Goal: Information Seeking & Learning: Learn about a topic

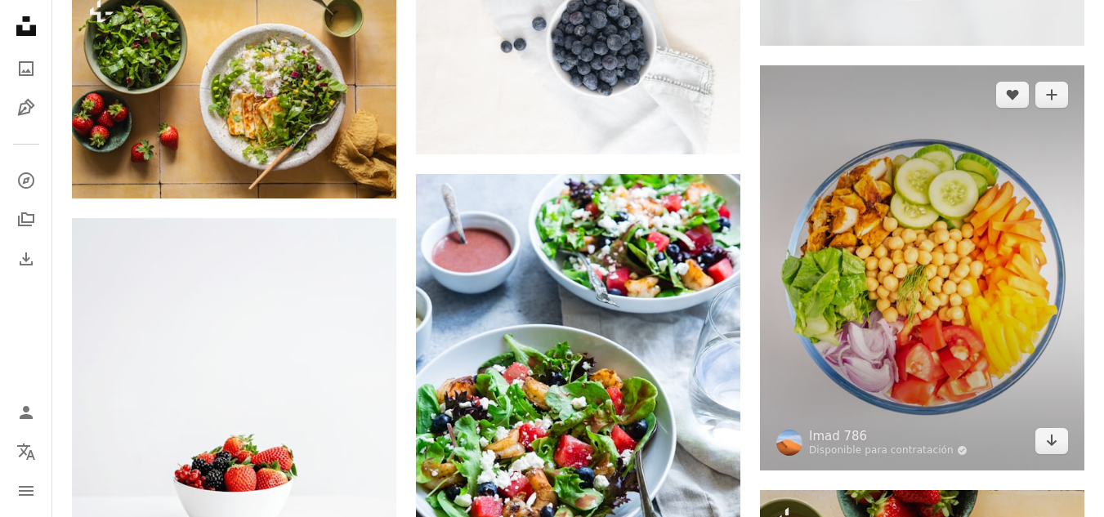
scroll to position [8162, 0]
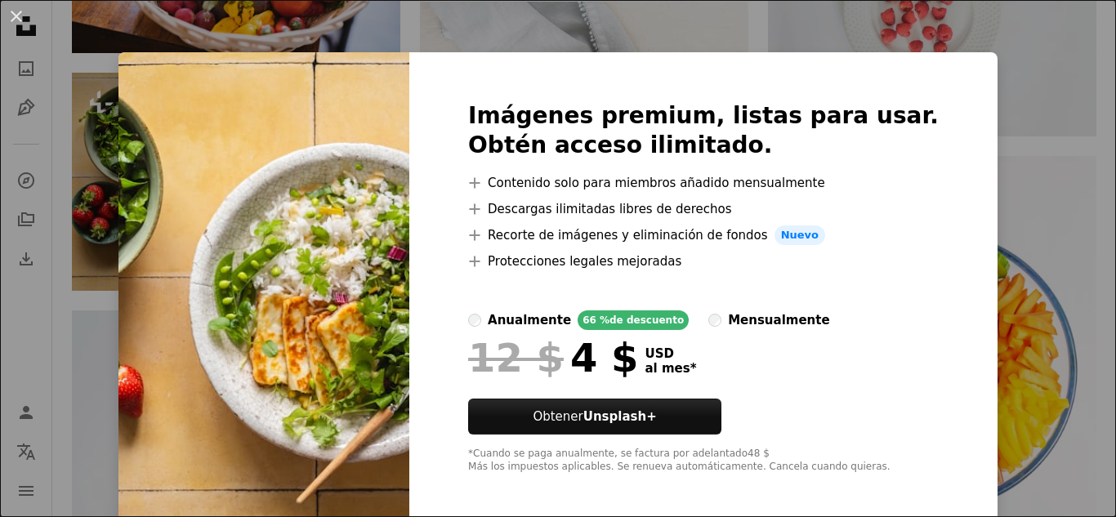
click at [1047, 299] on div "An X shape Imágenes premium, listas para usar. Obtén acceso ilimitado. A plus s…" at bounding box center [558, 258] width 1116 height 517
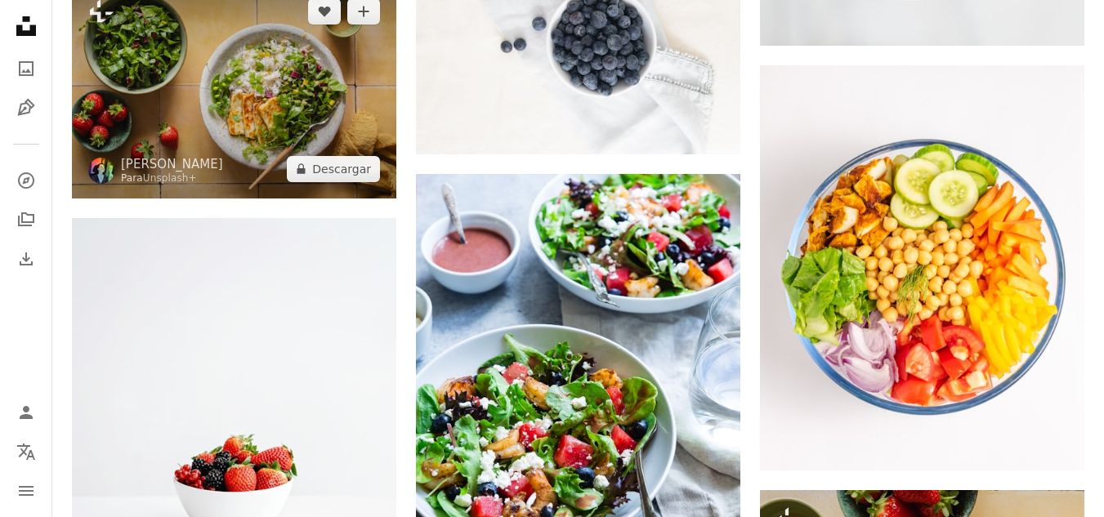
click at [335, 99] on img at bounding box center [234, 90] width 324 height 216
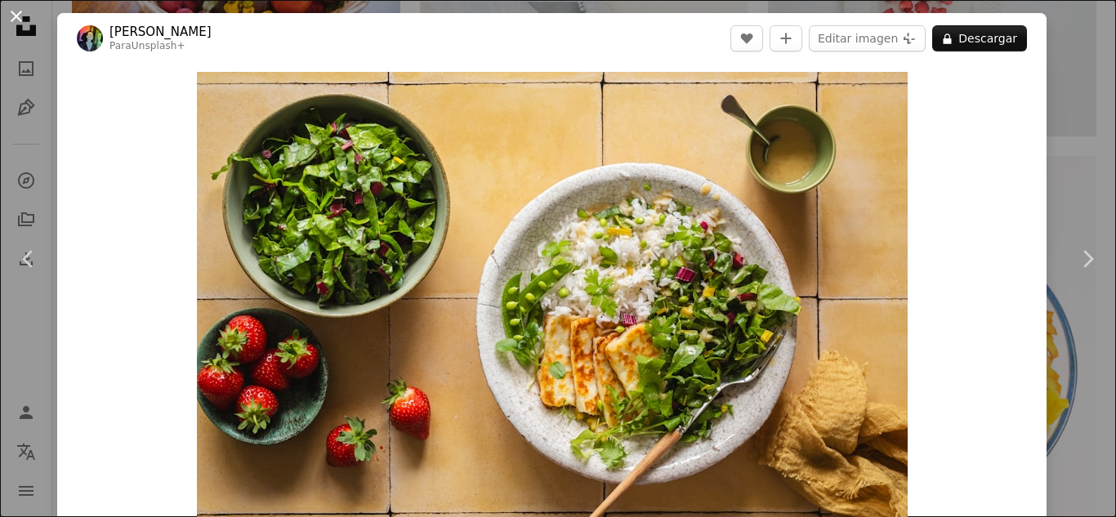
click at [16, 25] on button "An X shape" at bounding box center [17, 17] width 20 height 20
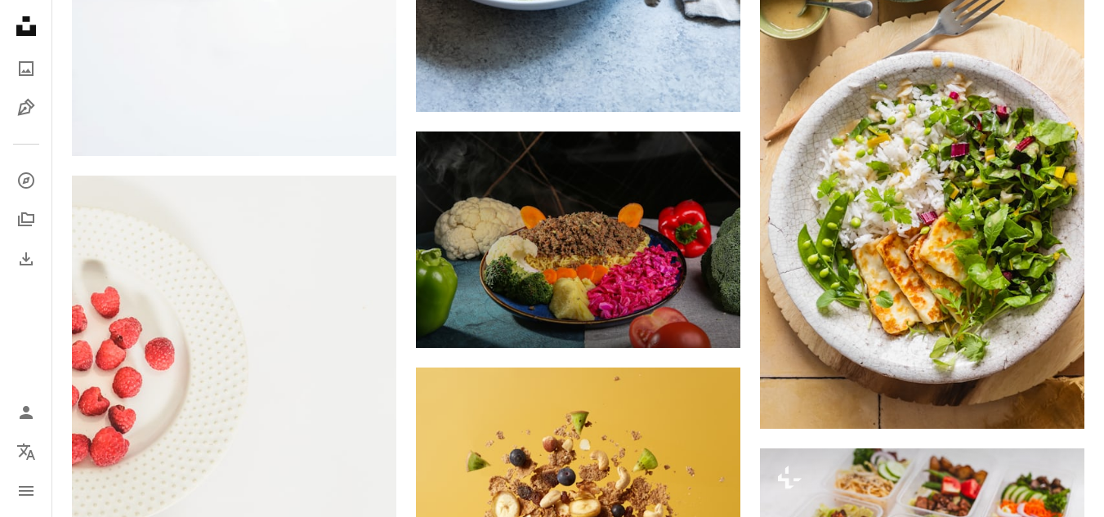
scroll to position [8764, 0]
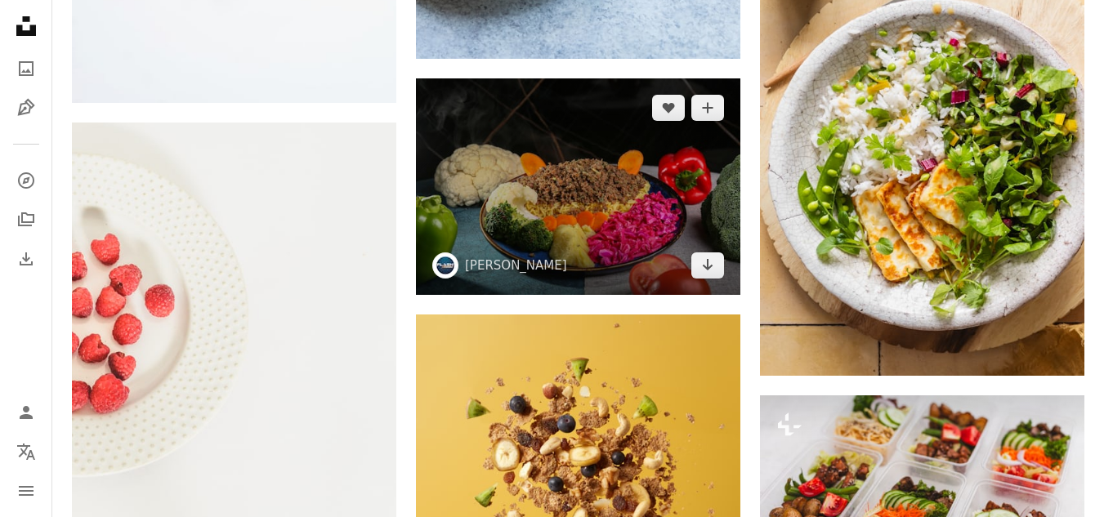
click at [617, 228] on img at bounding box center [578, 186] width 324 height 216
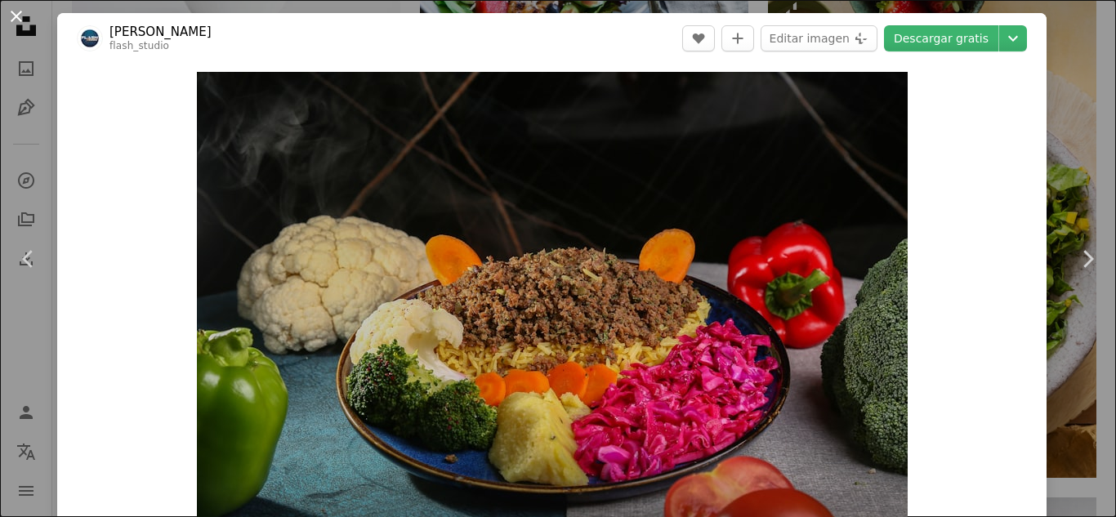
click at [21, 21] on button "An X shape" at bounding box center [17, 17] width 20 height 20
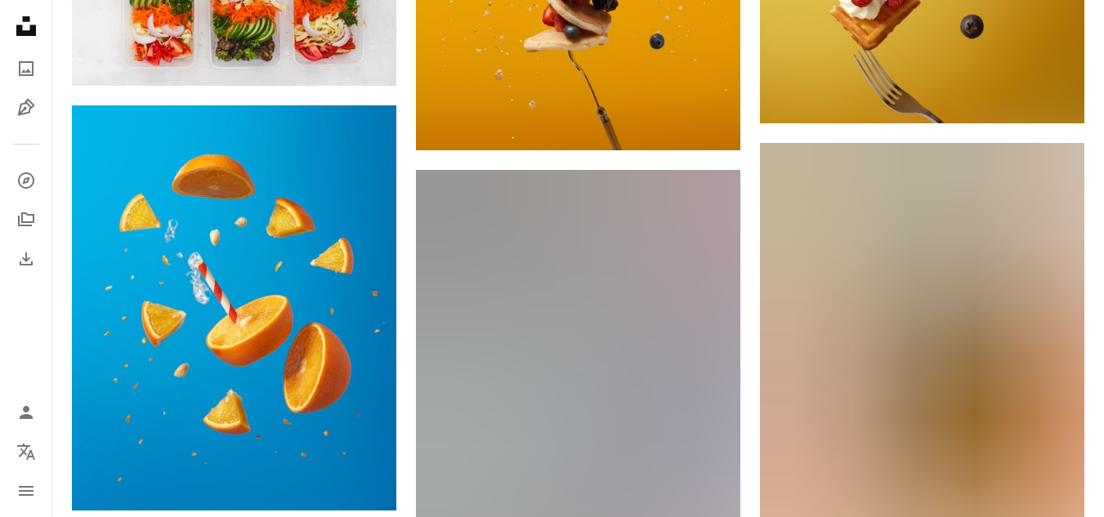
scroll to position [9635, 0]
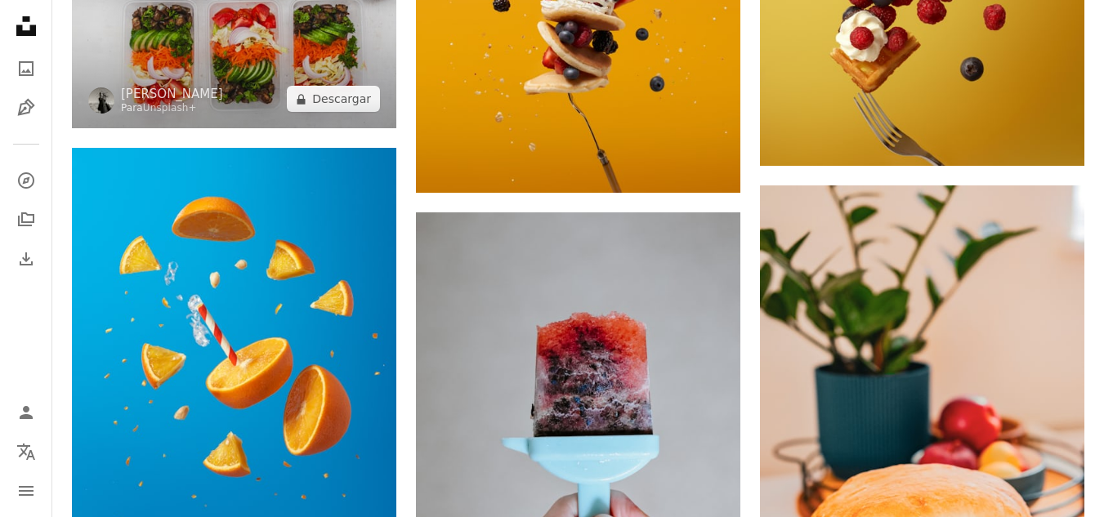
click at [384, 97] on img at bounding box center [234, 21] width 324 height 216
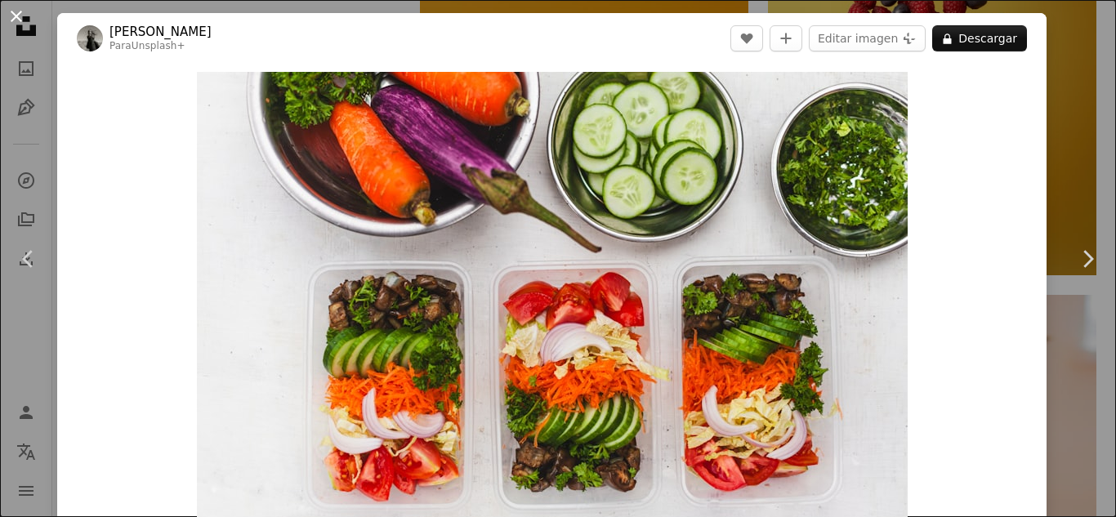
click at [26, 14] on button "An X shape" at bounding box center [17, 17] width 20 height 20
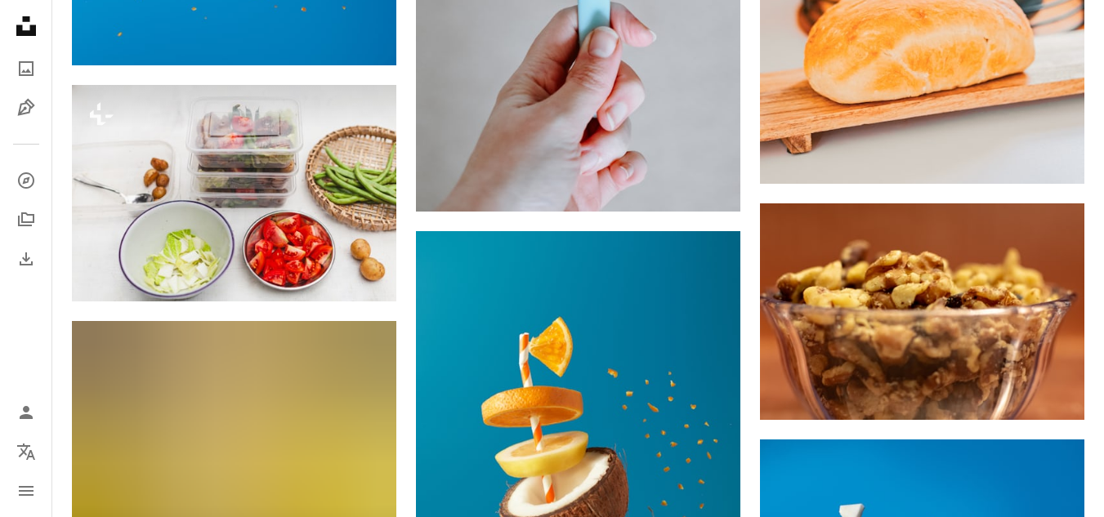
scroll to position [10081, 0]
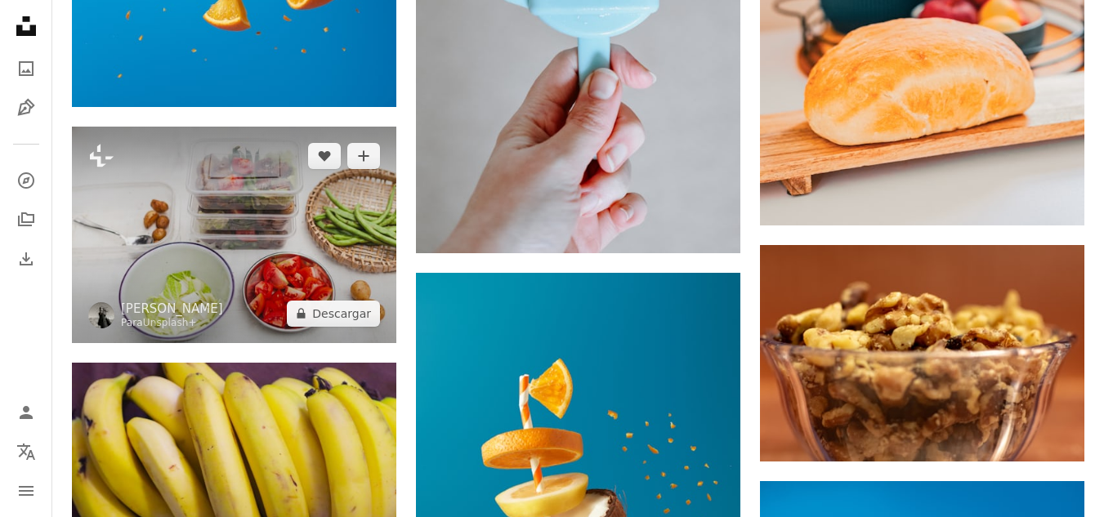
click at [194, 311] on img at bounding box center [234, 235] width 324 height 216
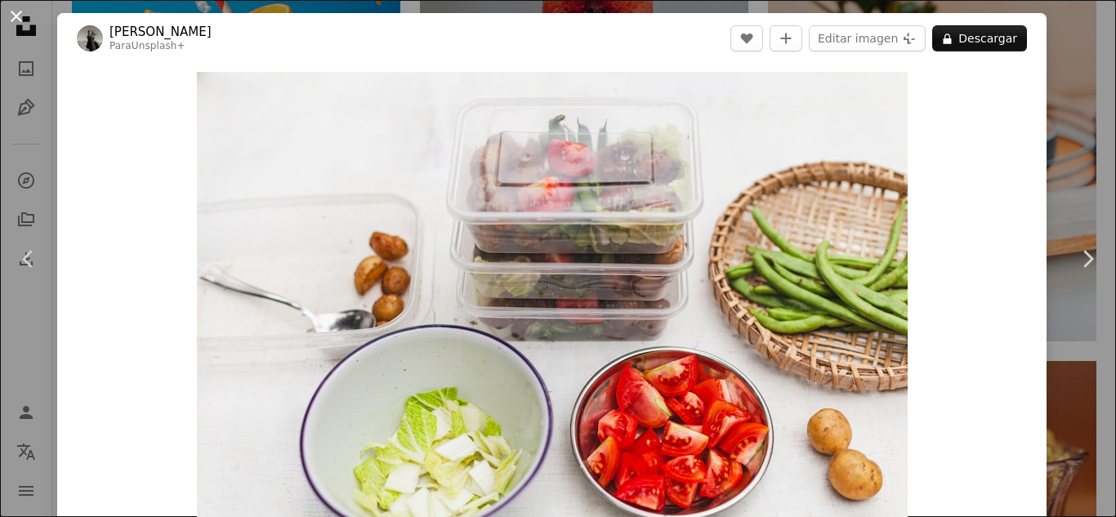
click at [7, 16] on button "An X shape" at bounding box center [17, 17] width 20 height 20
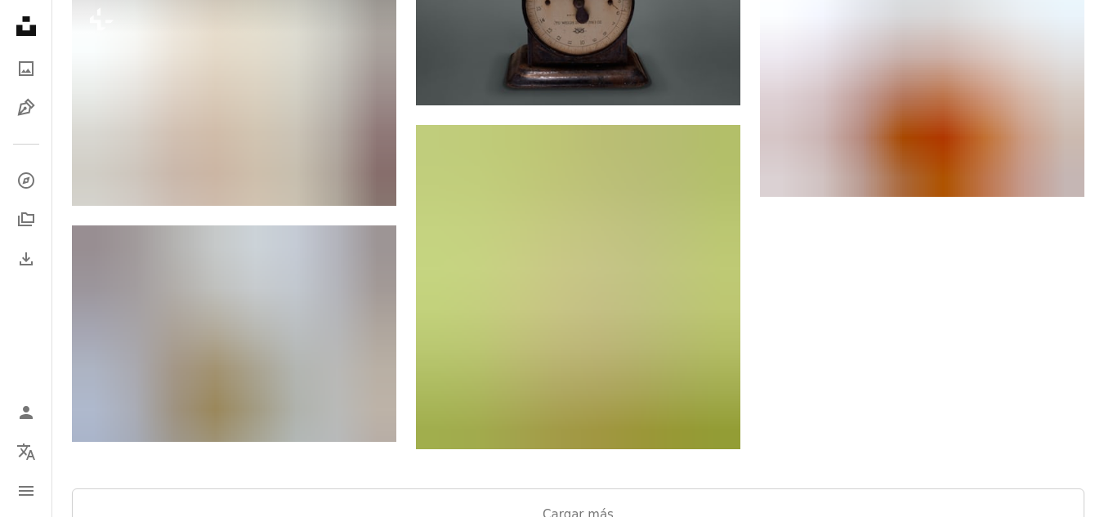
scroll to position [11526, 0]
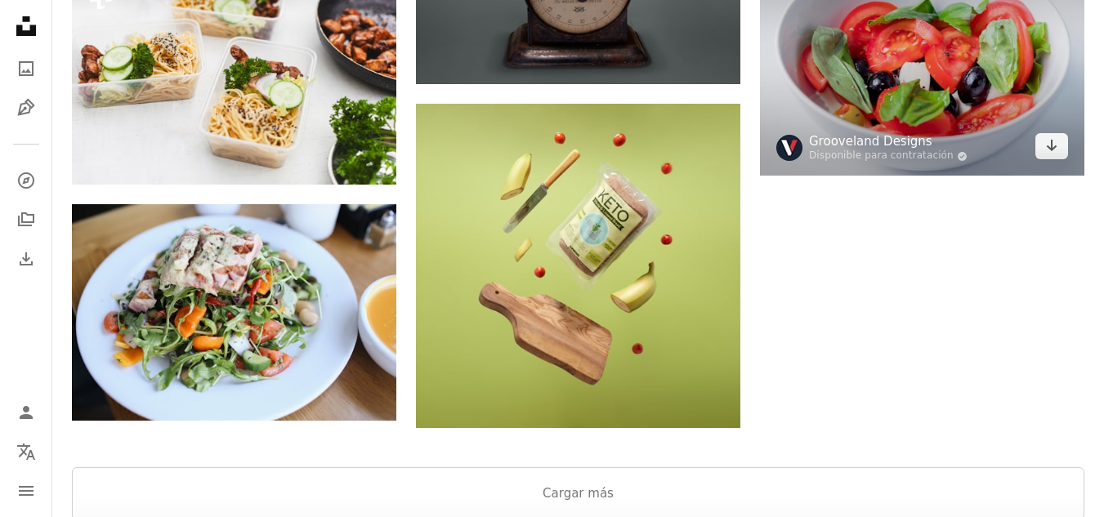
click at [894, 140] on link "Grooveland Designs" at bounding box center [888, 141] width 159 height 16
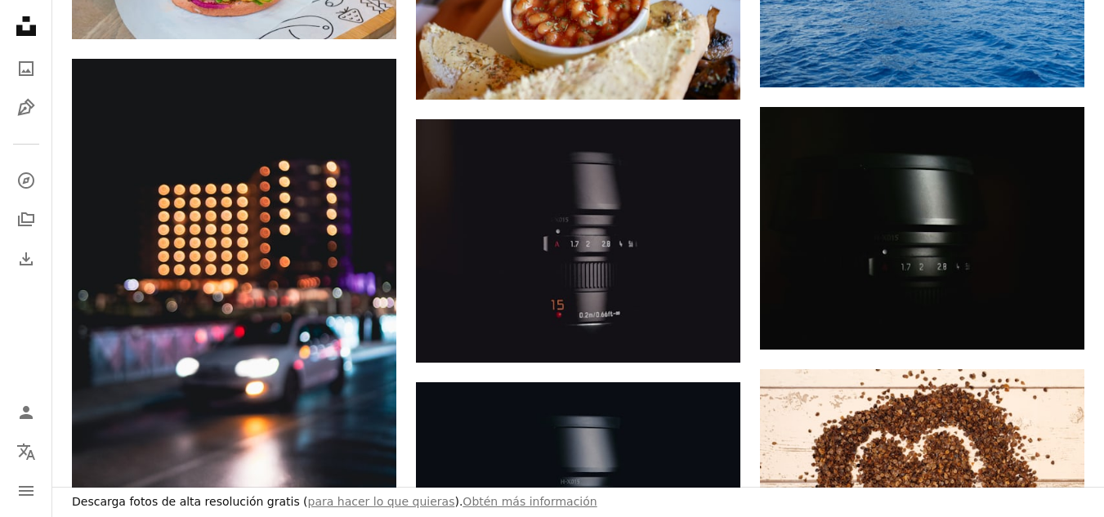
scroll to position [932, 0]
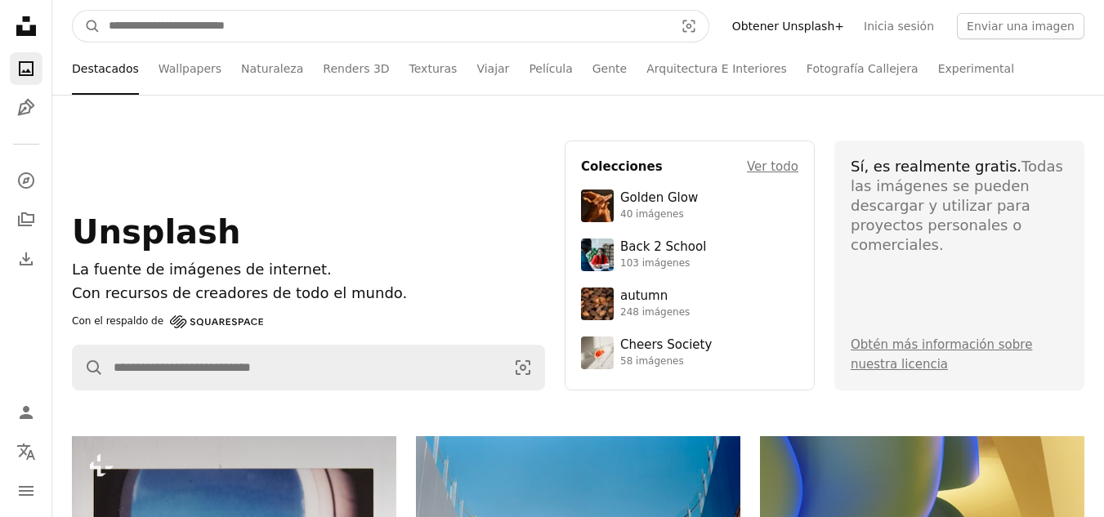
click at [432, 16] on input "Encuentra imágenes en todo el sitio" at bounding box center [385, 26] width 569 height 31
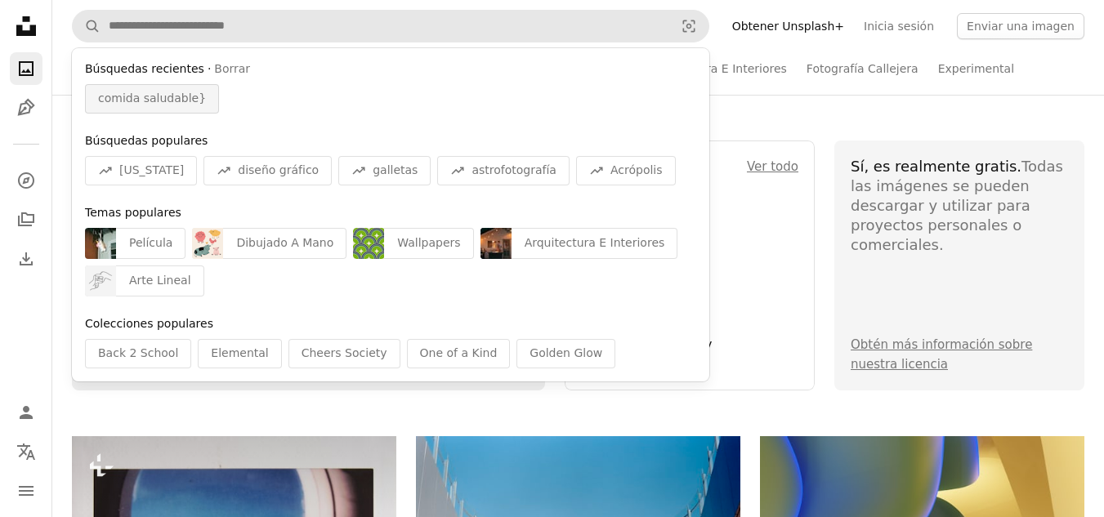
click at [171, 102] on span "comida saludable}" at bounding box center [152, 99] width 108 height 16
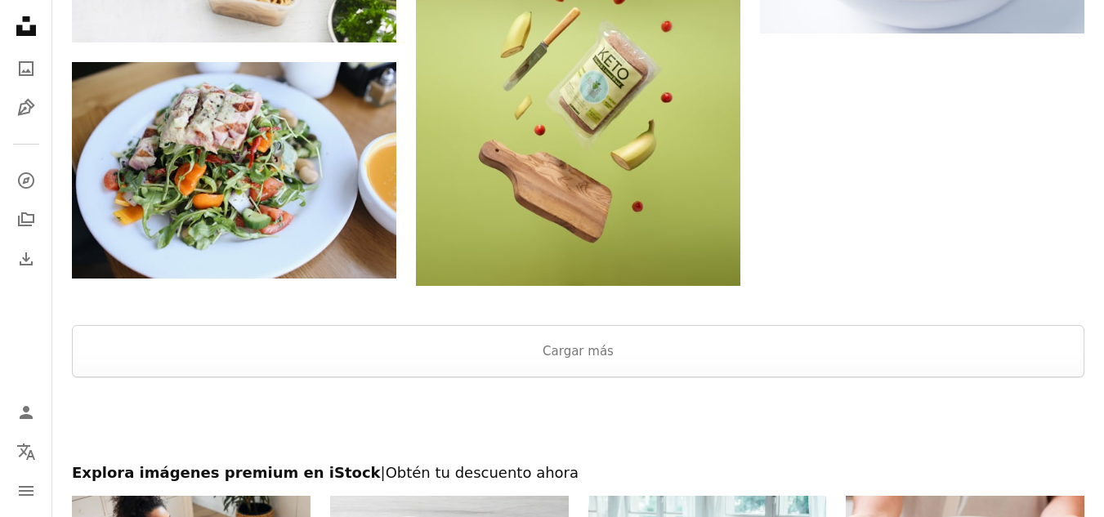
scroll to position [11859, 0]
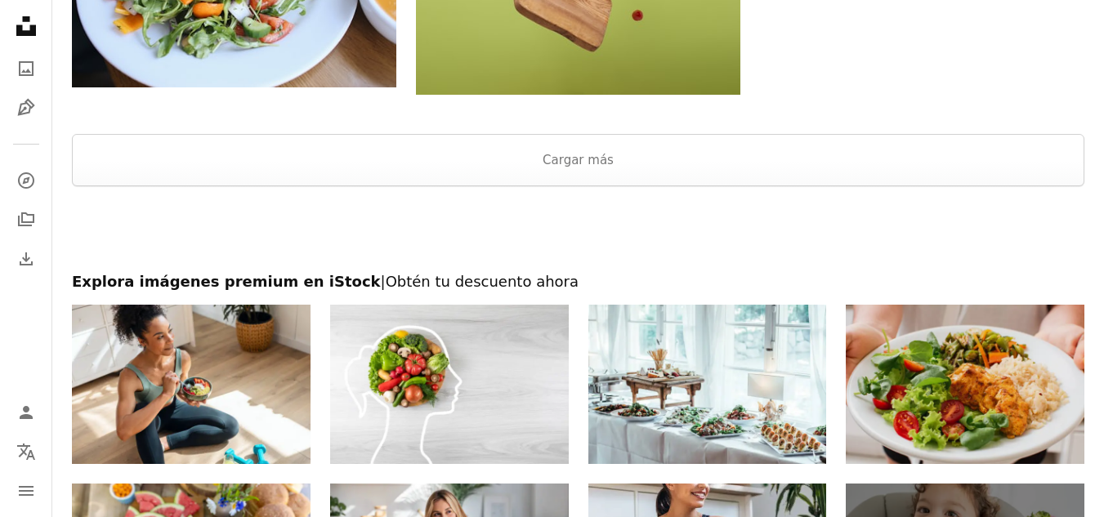
click at [1000, 417] on img at bounding box center [965, 384] width 239 height 159
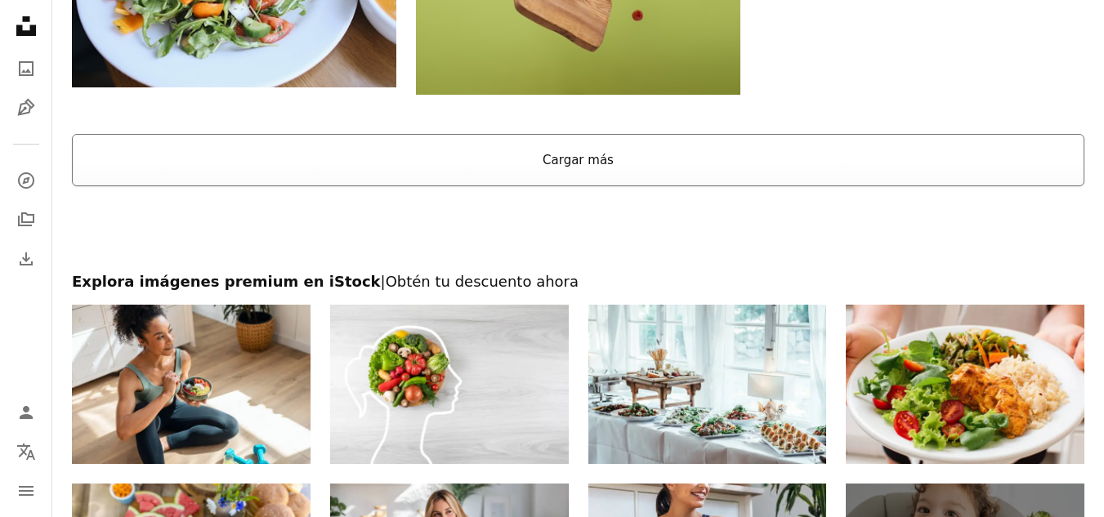
click at [897, 135] on button "Cargar más" at bounding box center [578, 160] width 1013 height 52
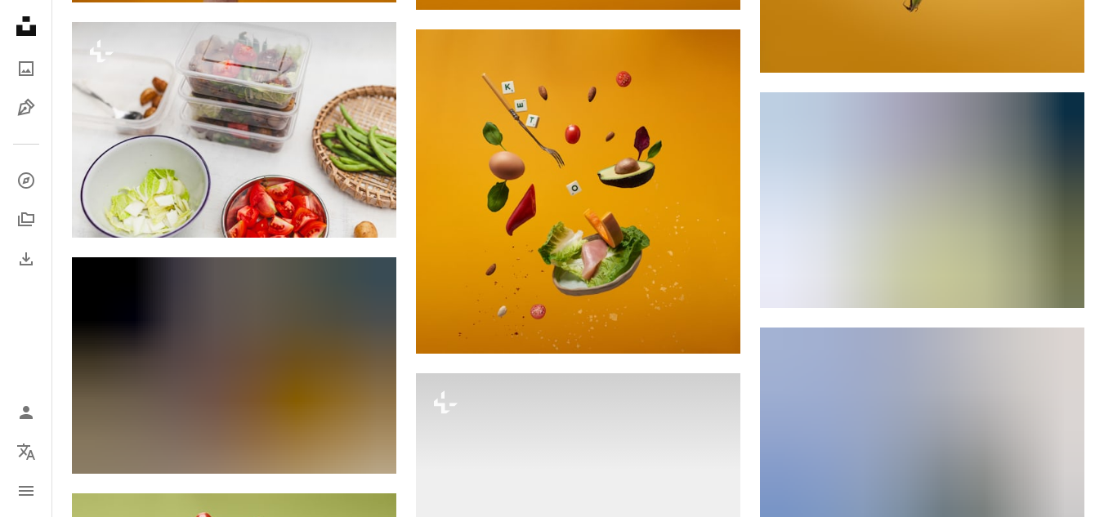
scroll to position [12315, 0]
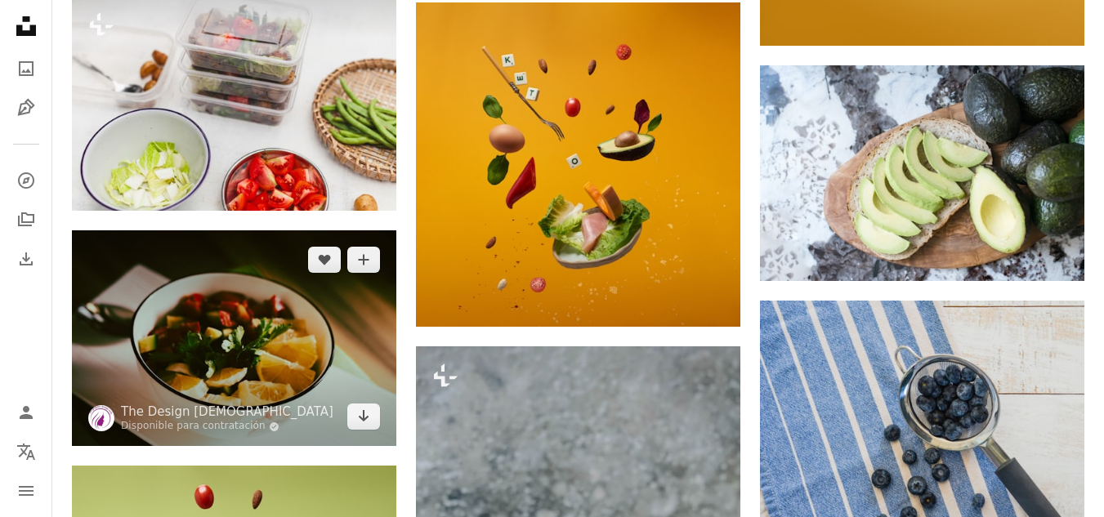
click at [353, 323] on img at bounding box center [234, 338] width 324 height 216
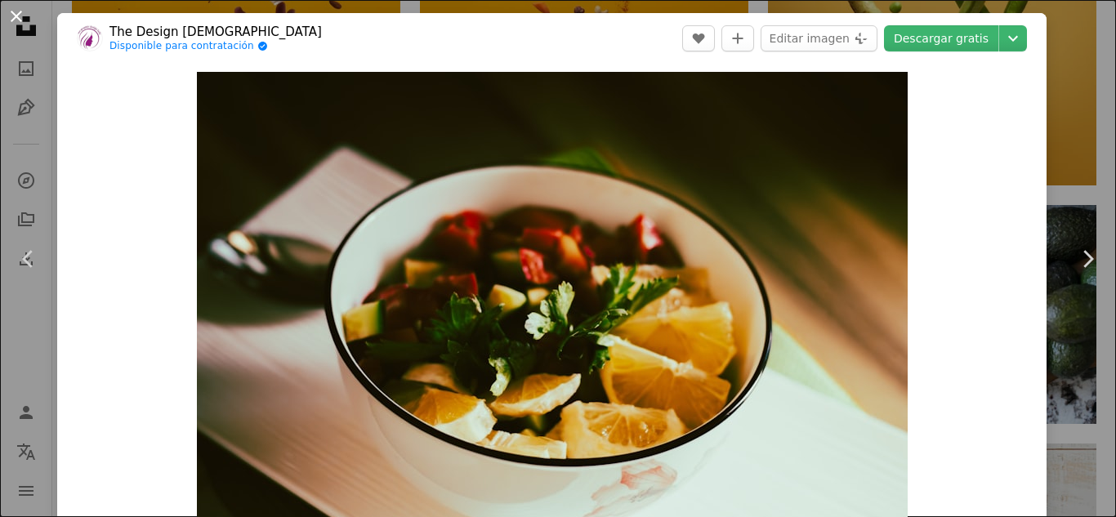
click at [12, 14] on button "An X shape" at bounding box center [17, 17] width 20 height 20
